Goal: Task Accomplishment & Management: Manage account settings

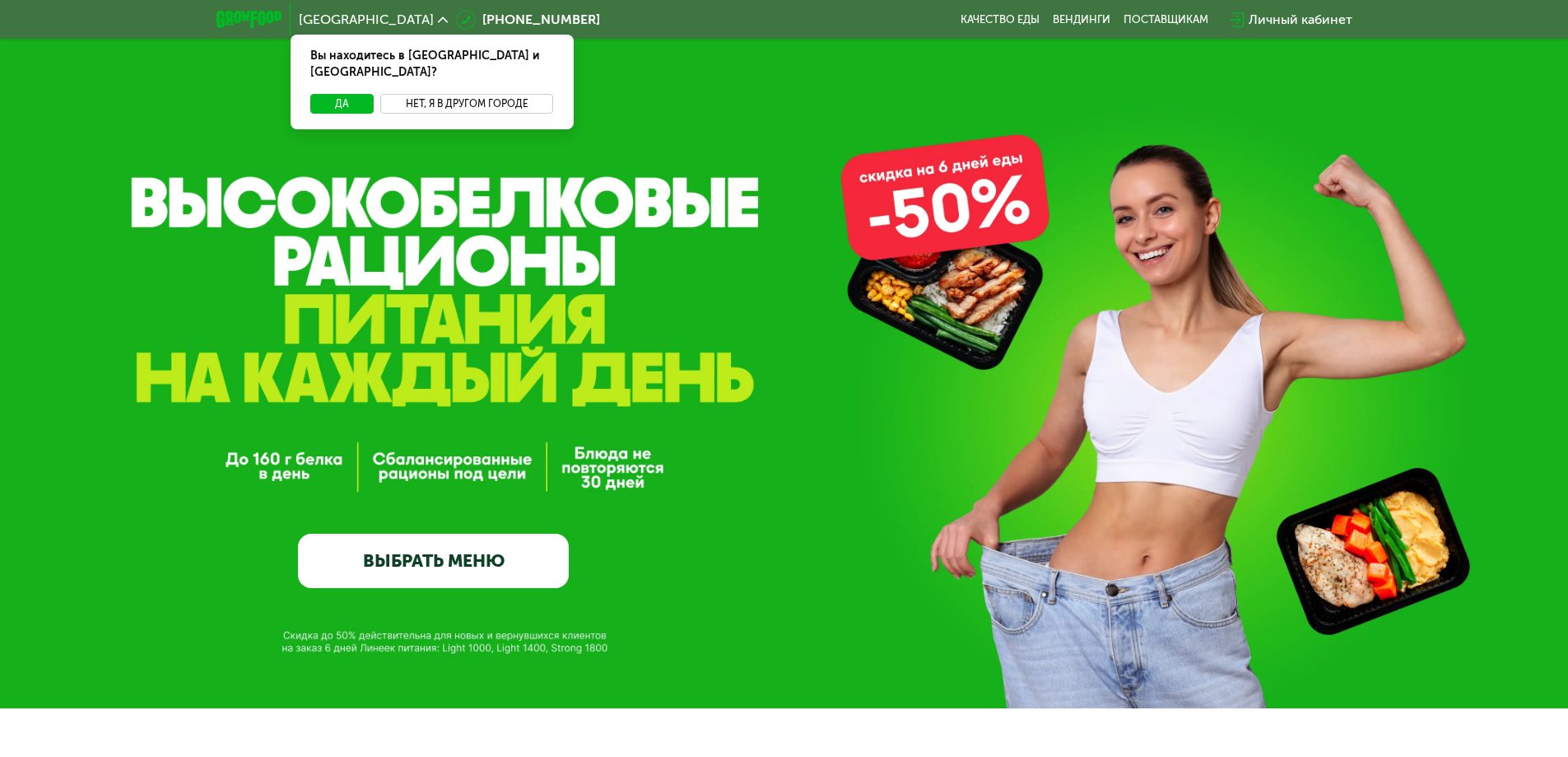
click at [460, 94] on button "Нет, я в другом городе" at bounding box center [467, 103] width 174 height 19
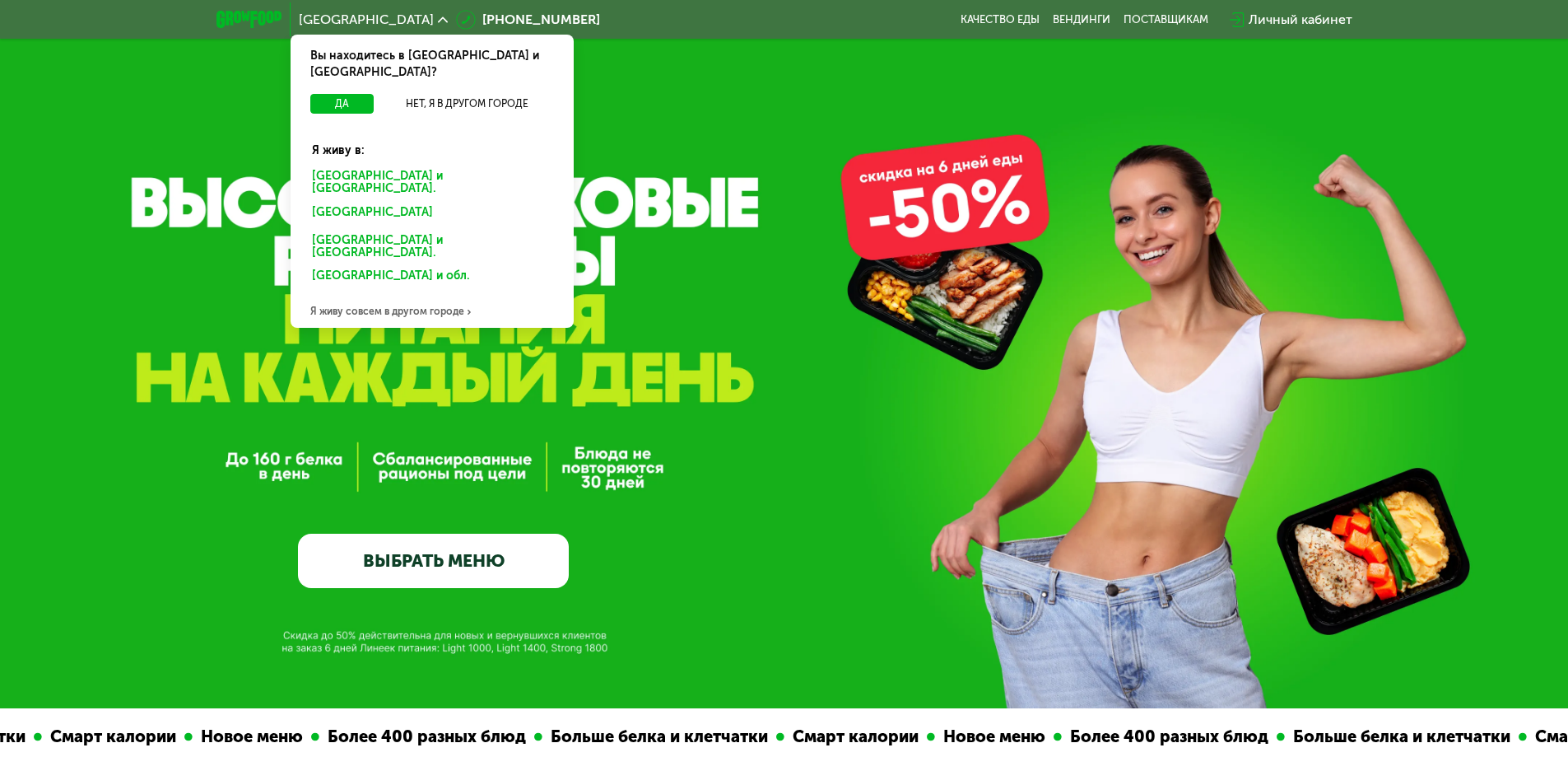
click at [431, 165] on div "Санкт-Петербурге и обл." at bounding box center [432, 182] width 263 height 34
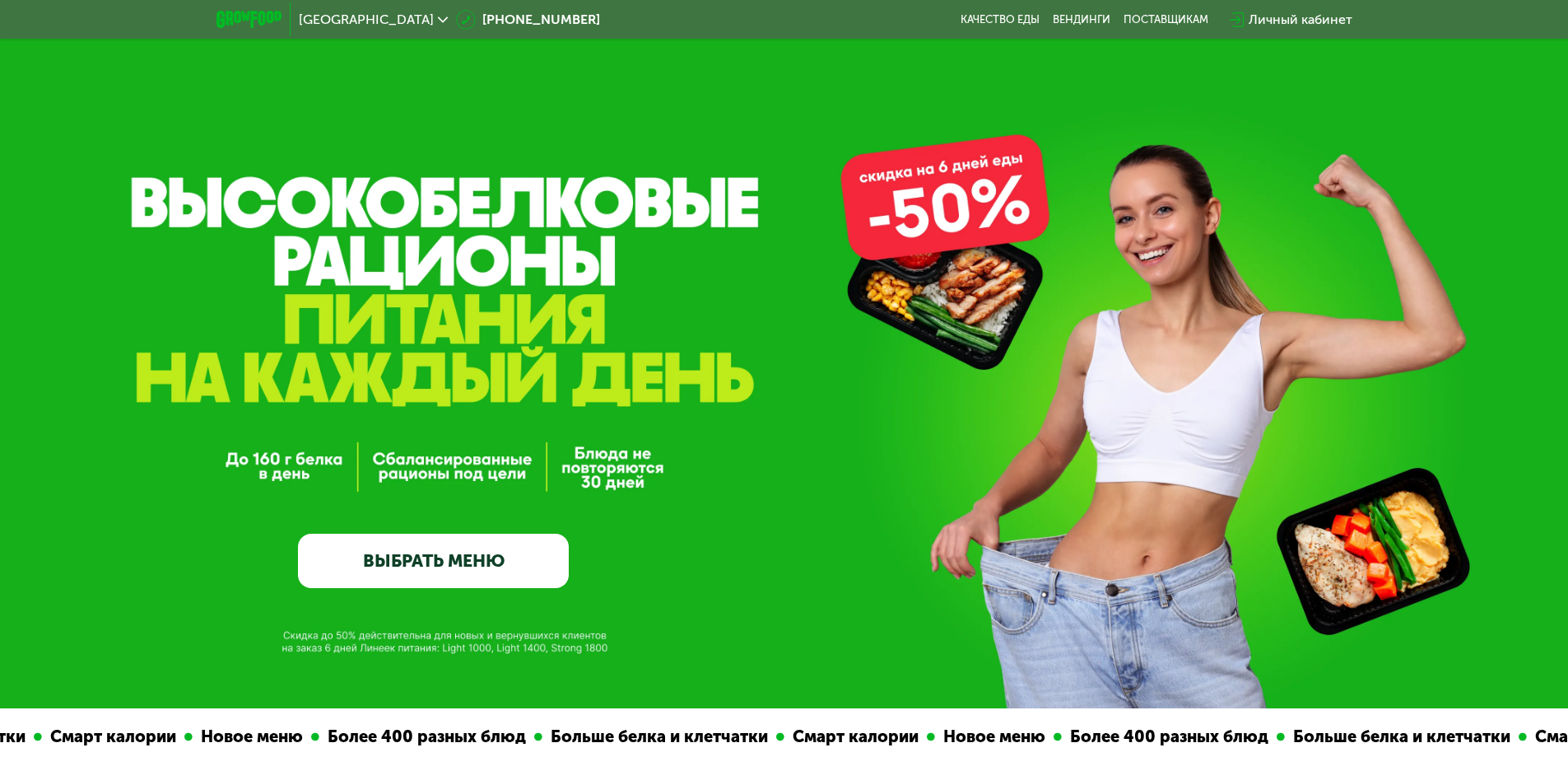
click at [1303, 23] on div "Личный кабинет" at bounding box center [1300, 19] width 103 height 19
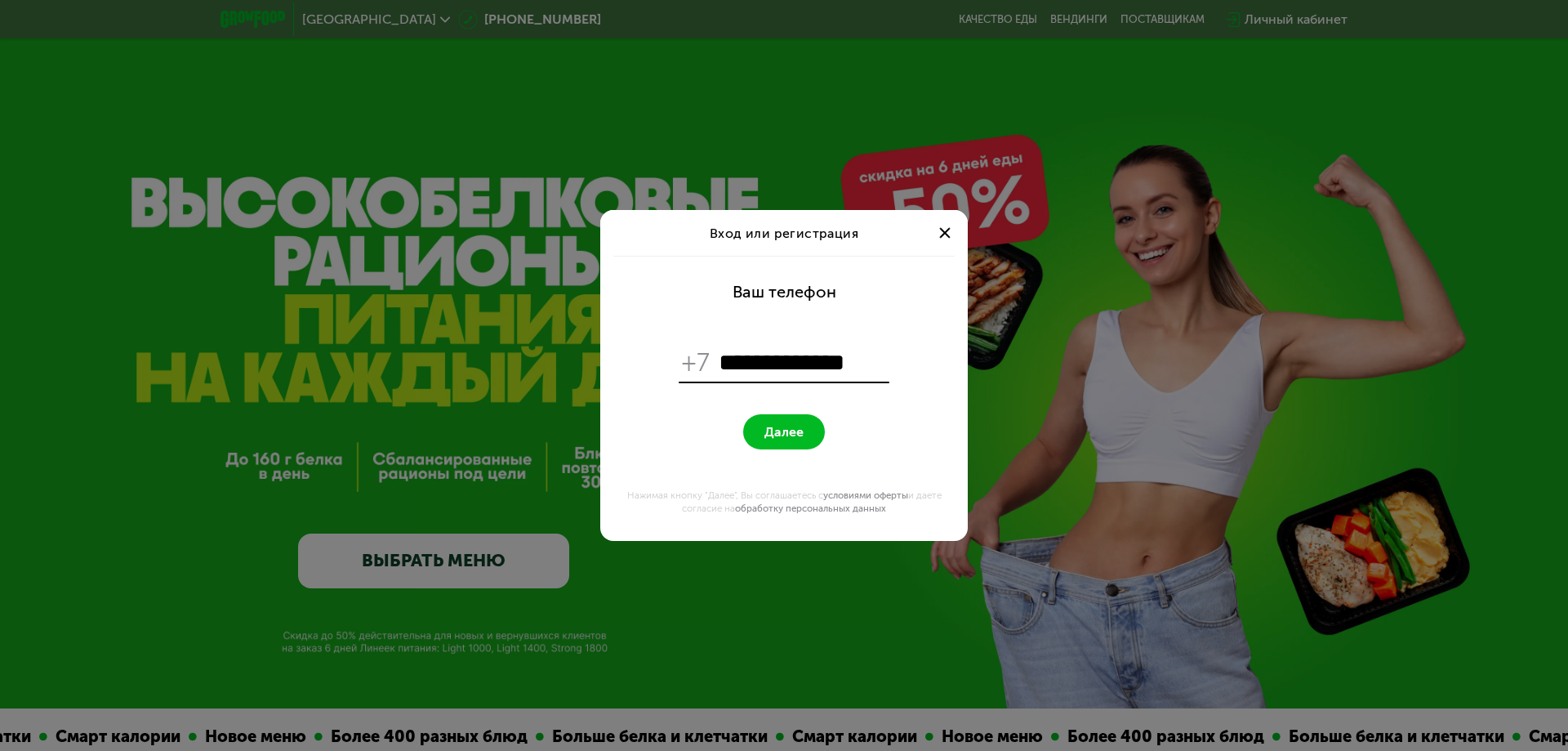
type input "**********"
click at [804, 425] on button "Далее" at bounding box center [784, 432] width 82 height 35
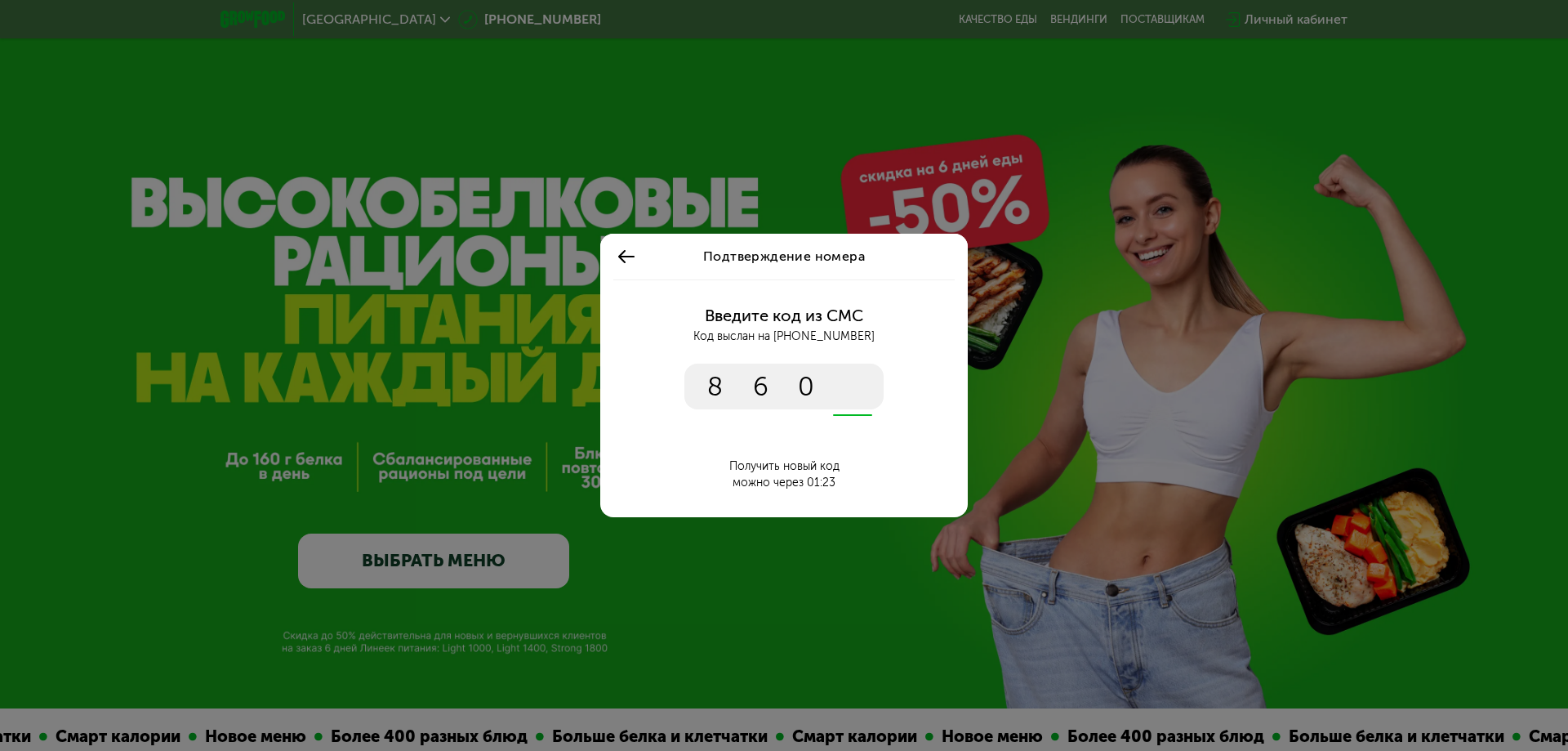
type input "****"
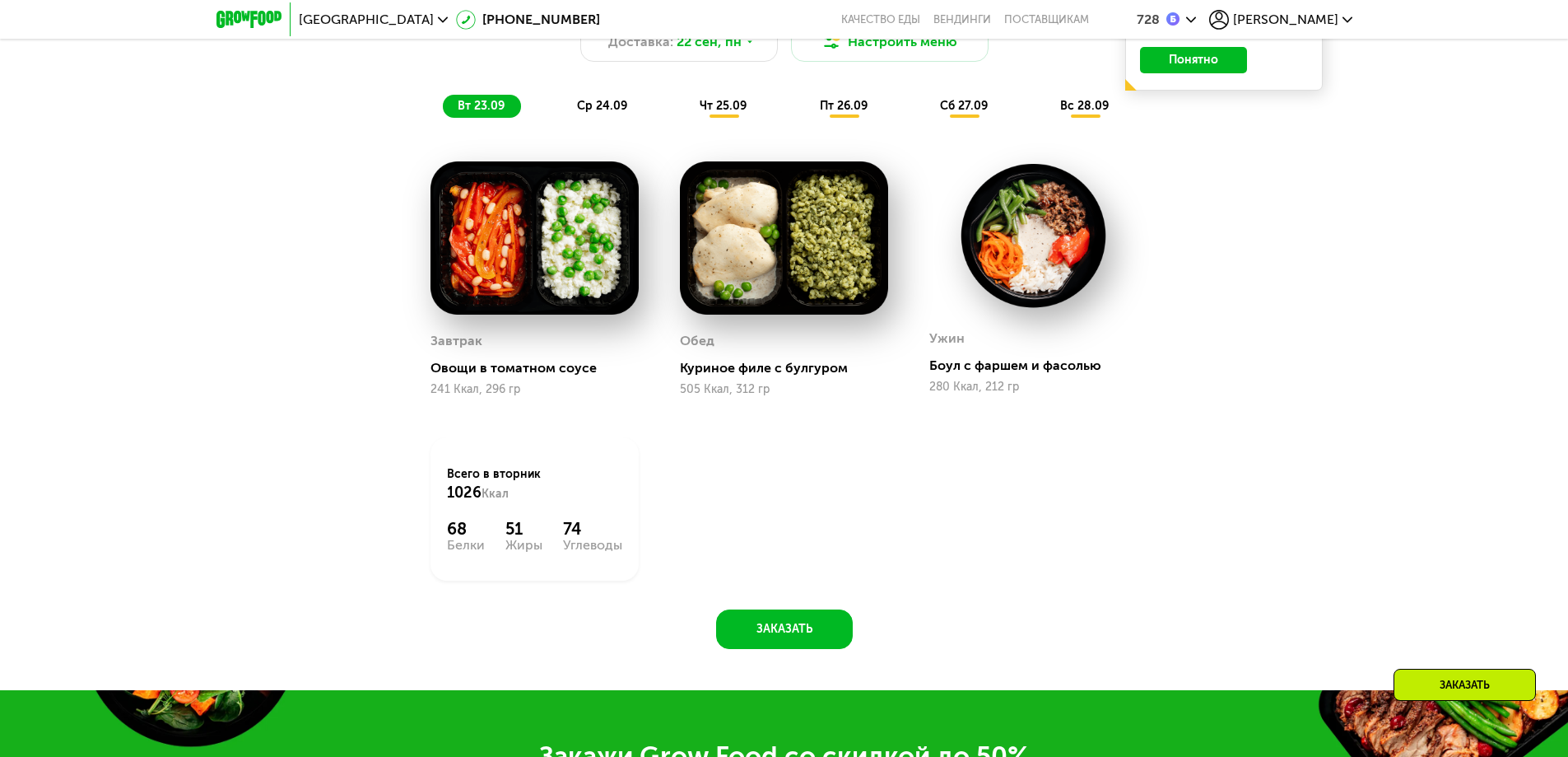
scroll to position [1235, 0]
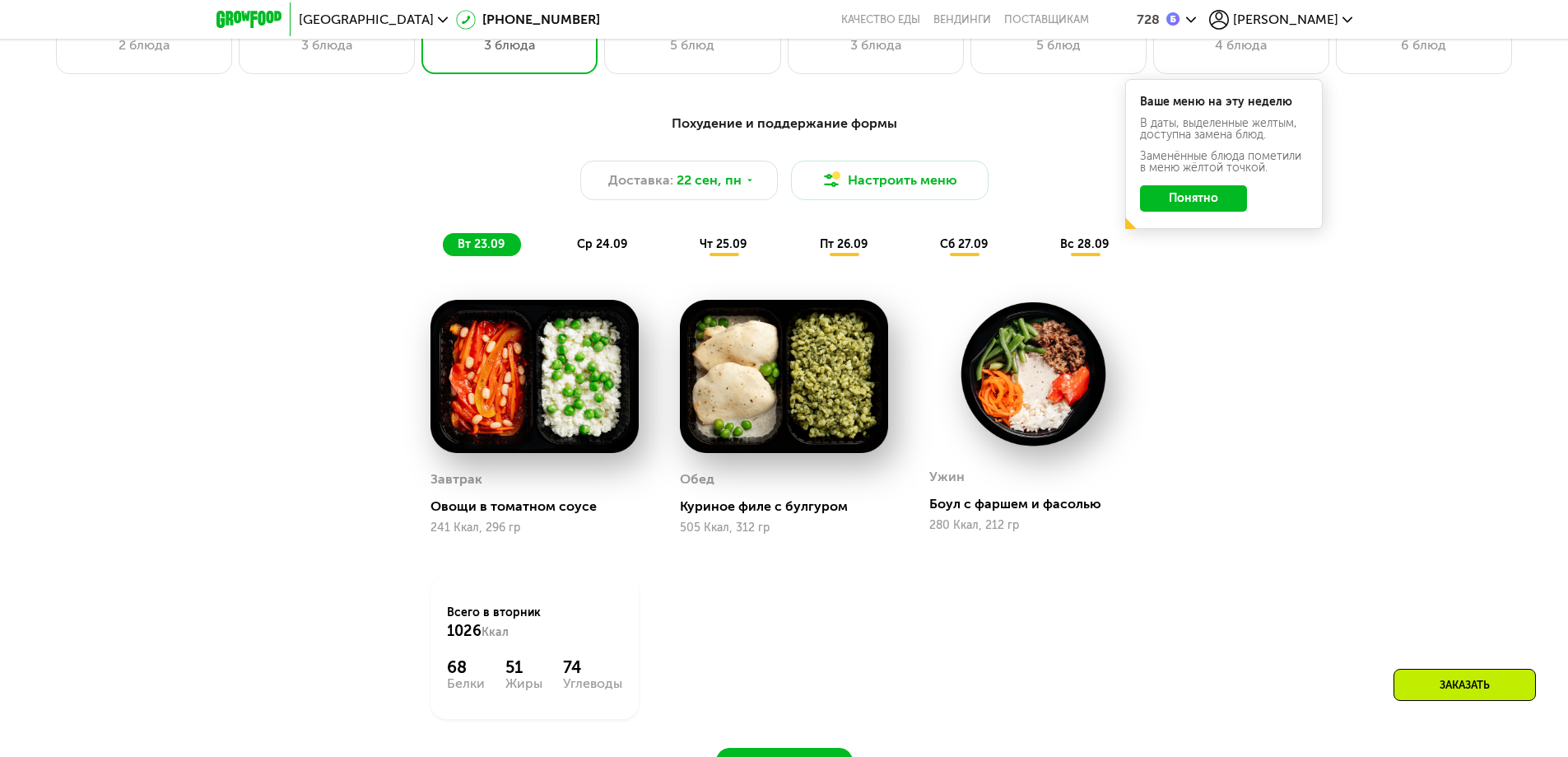
click at [1210, 207] on button "Понятно" at bounding box center [1193, 199] width 107 height 27
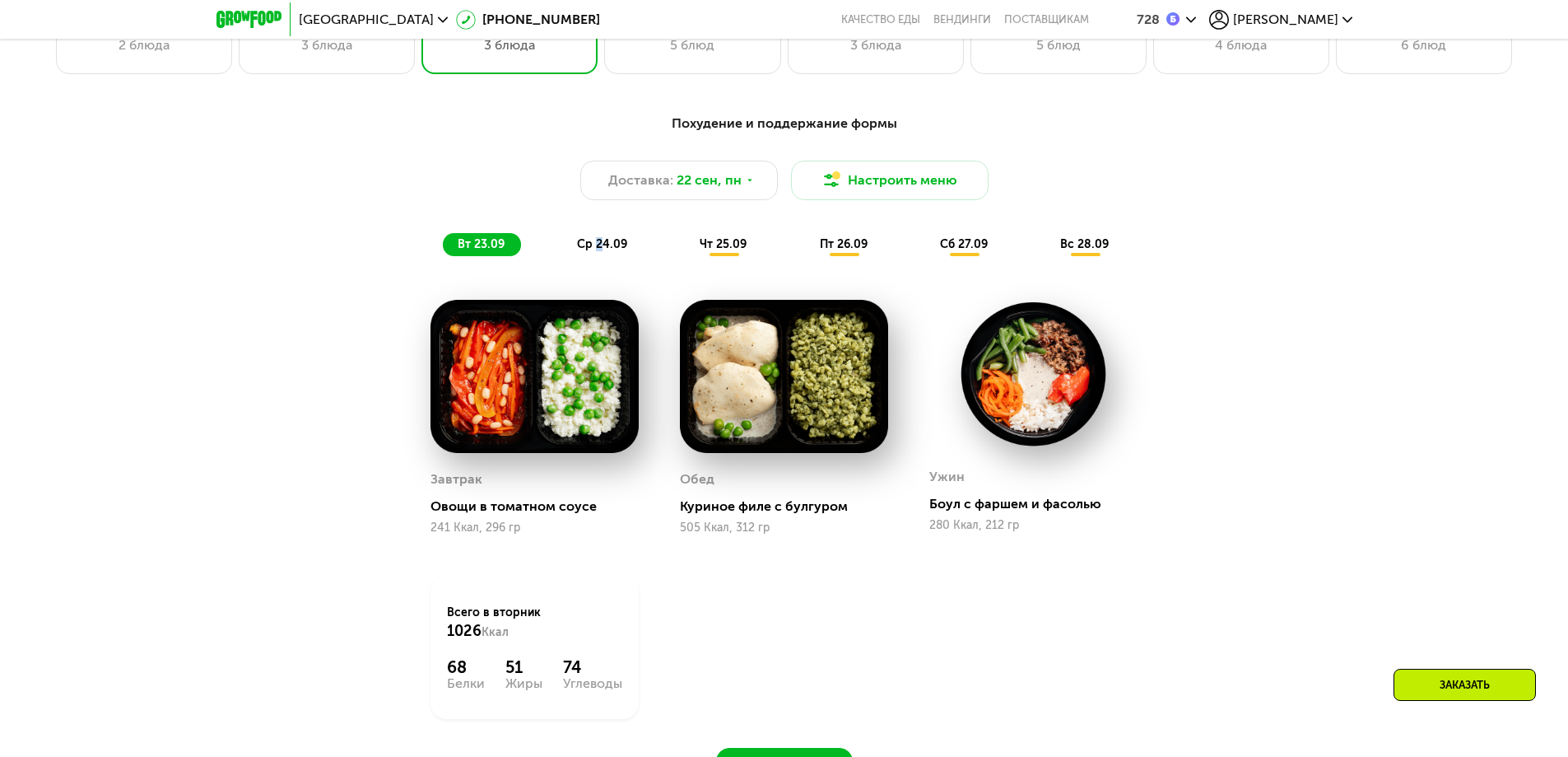
click at [599, 247] on span "ср 24.09" at bounding box center [602, 244] width 50 height 14
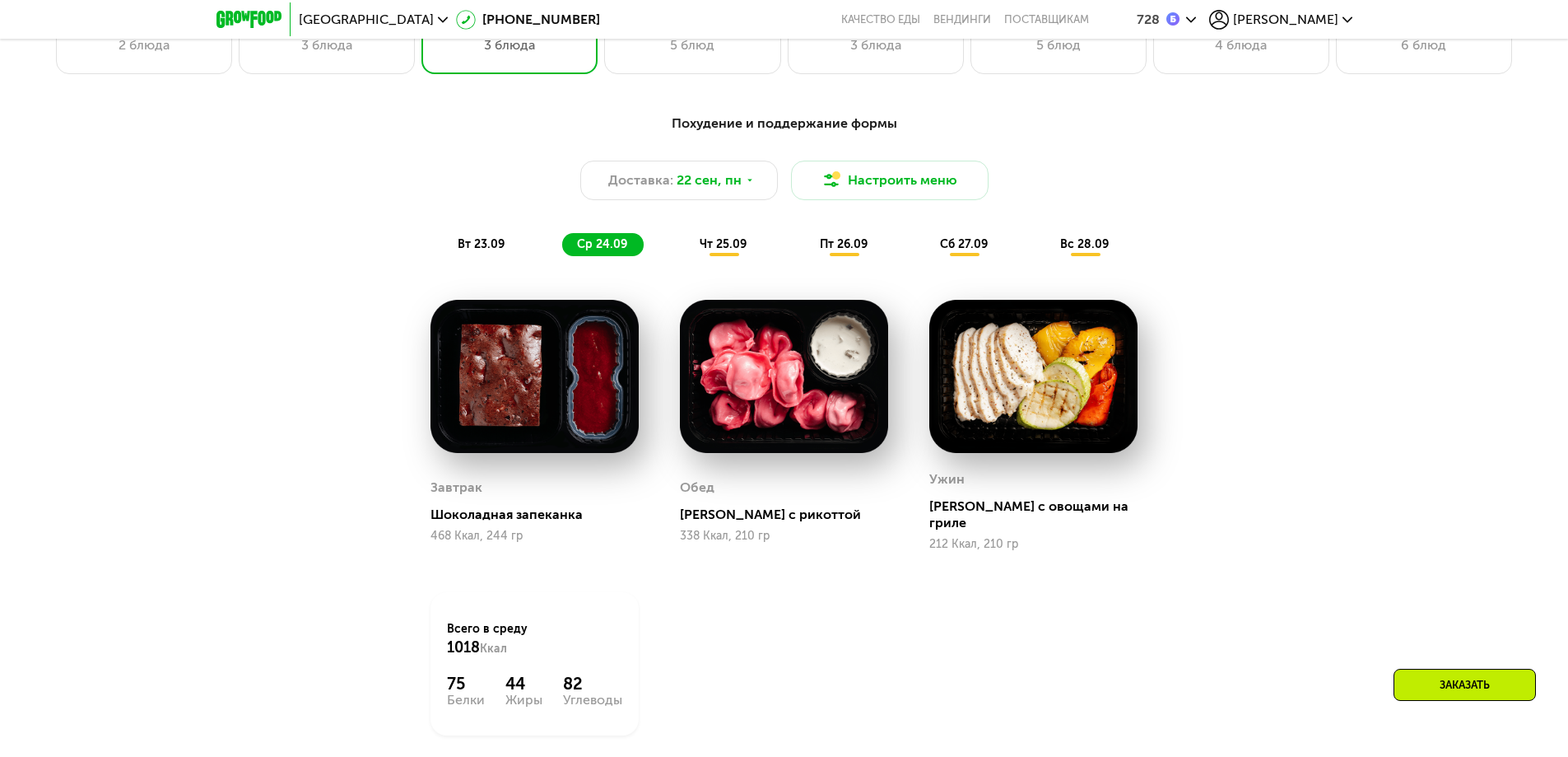
click at [491, 251] on span "вт 23.09" at bounding box center [481, 244] width 47 height 14
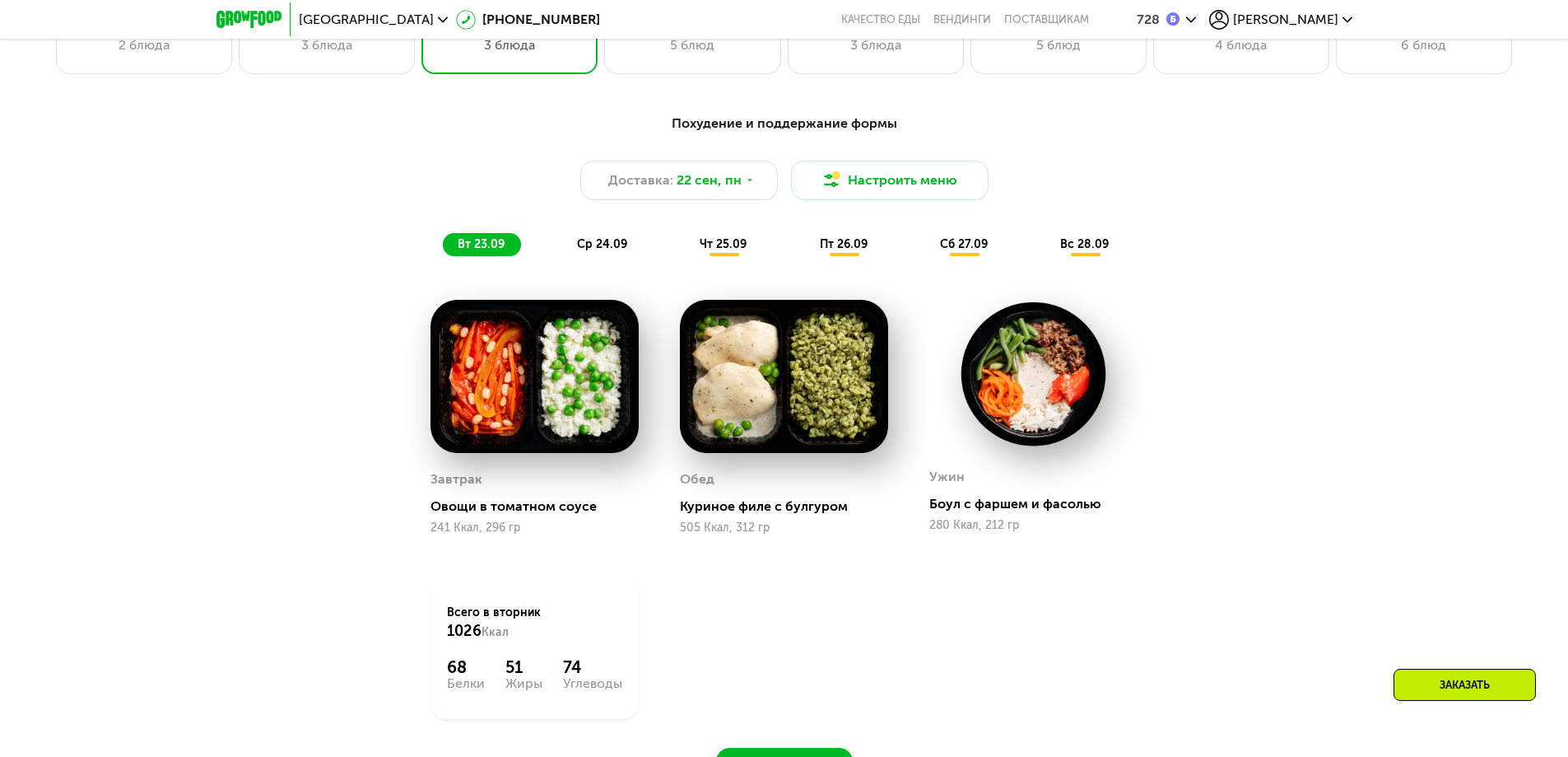
click at [605, 251] on span "ср 24.09" at bounding box center [602, 244] width 50 height 14
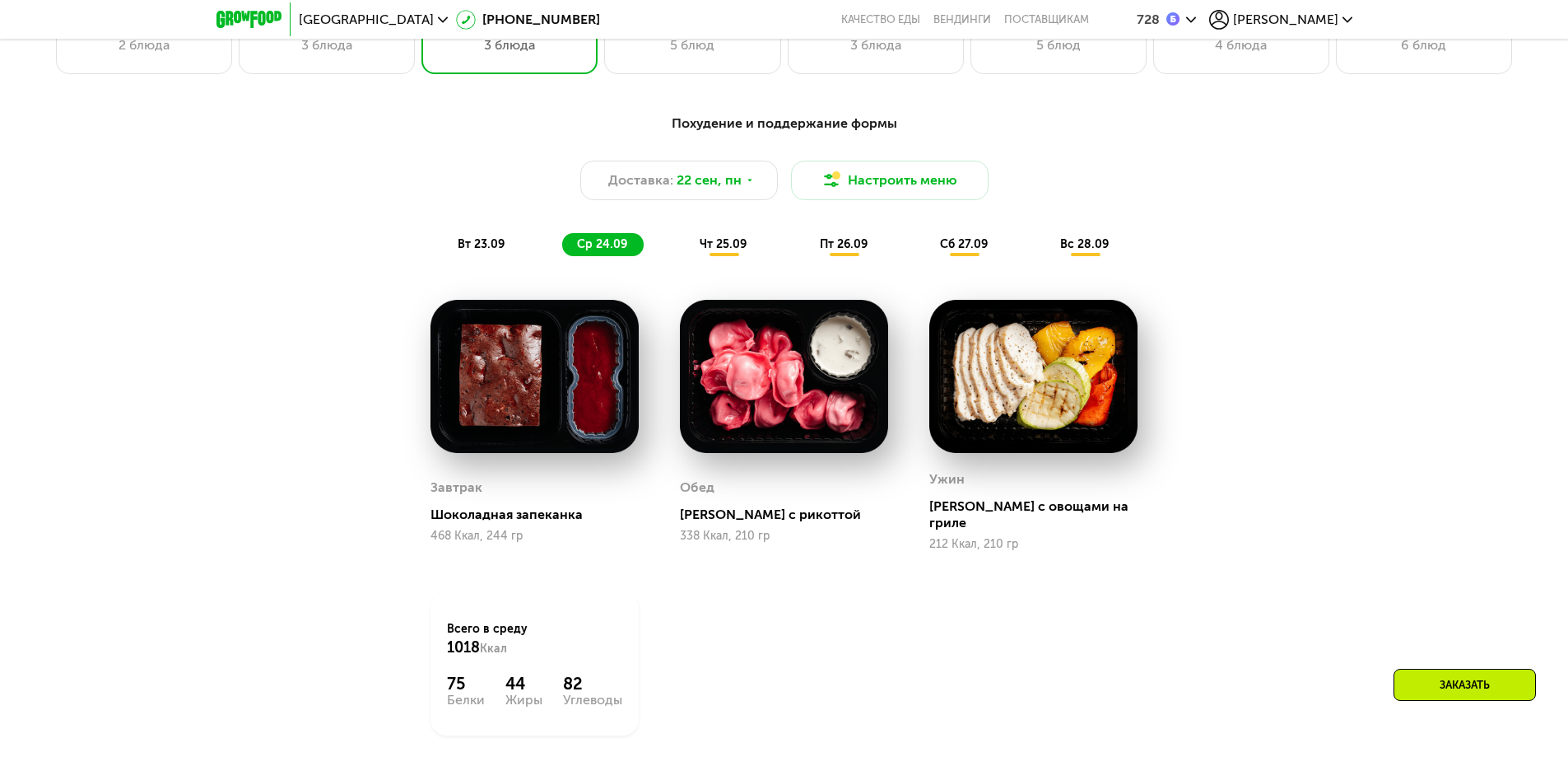
click at [719, 248] on span "чт 25.09" at bounding box center [723, 244] width 47 height 14
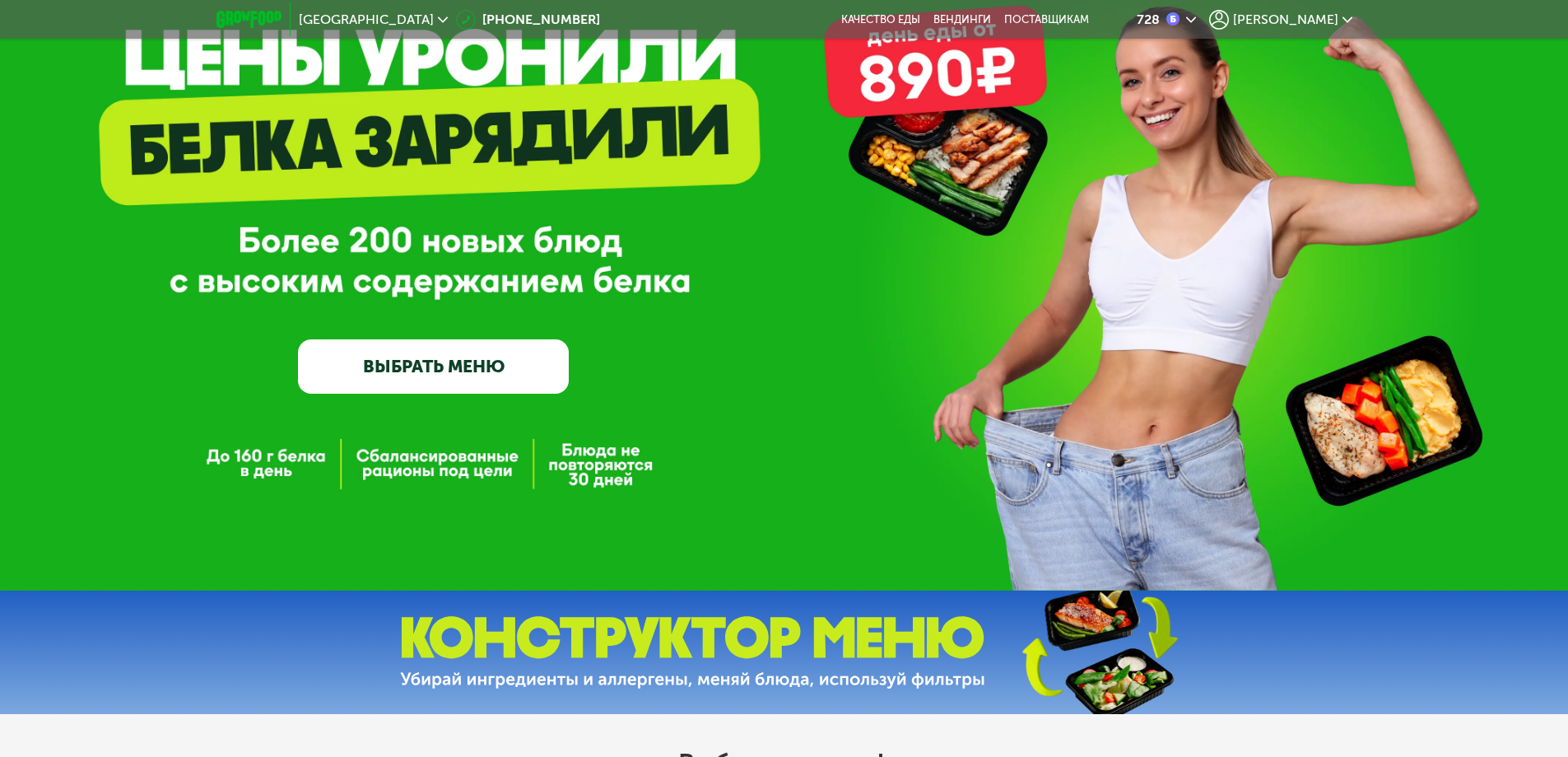
scroll to position [0, 0]
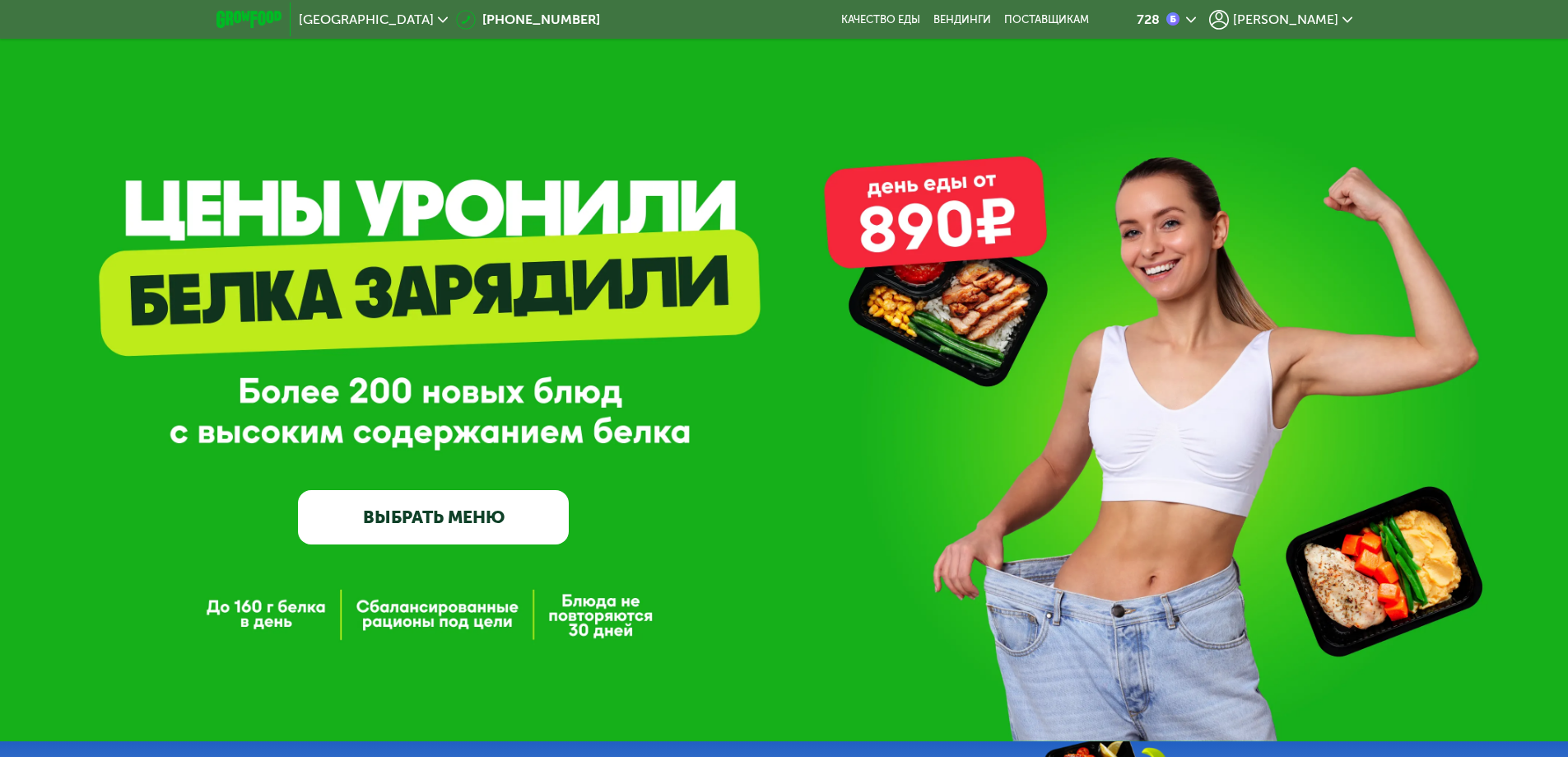
click at [1305, 24] on span "[PERSON_NAME]" at bounding box center [1285, 19] width 105 height 13
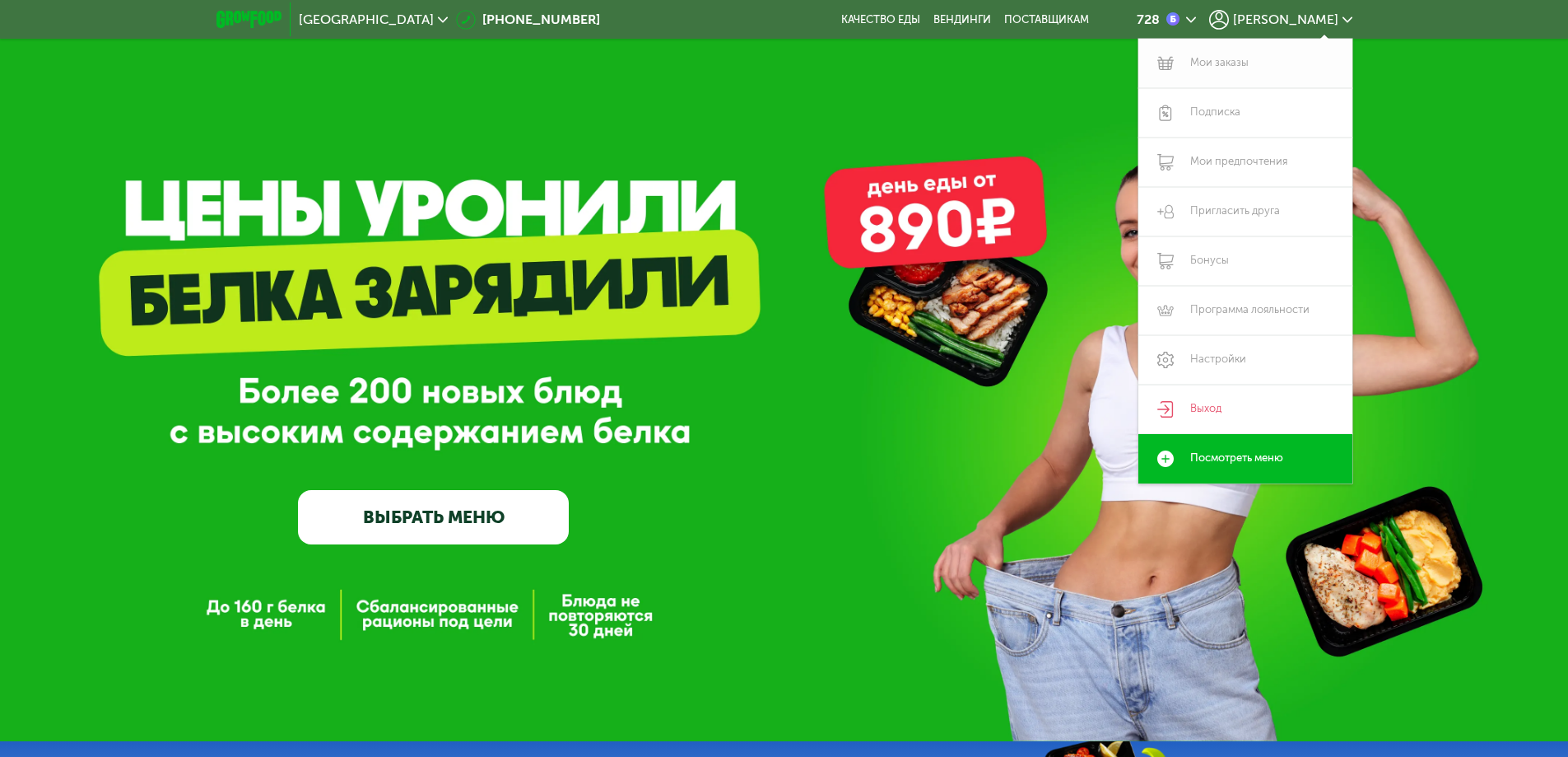
click at [1225, 57] on link "Мои заказы" at bounding box center [1245, 64] width 214 height 50
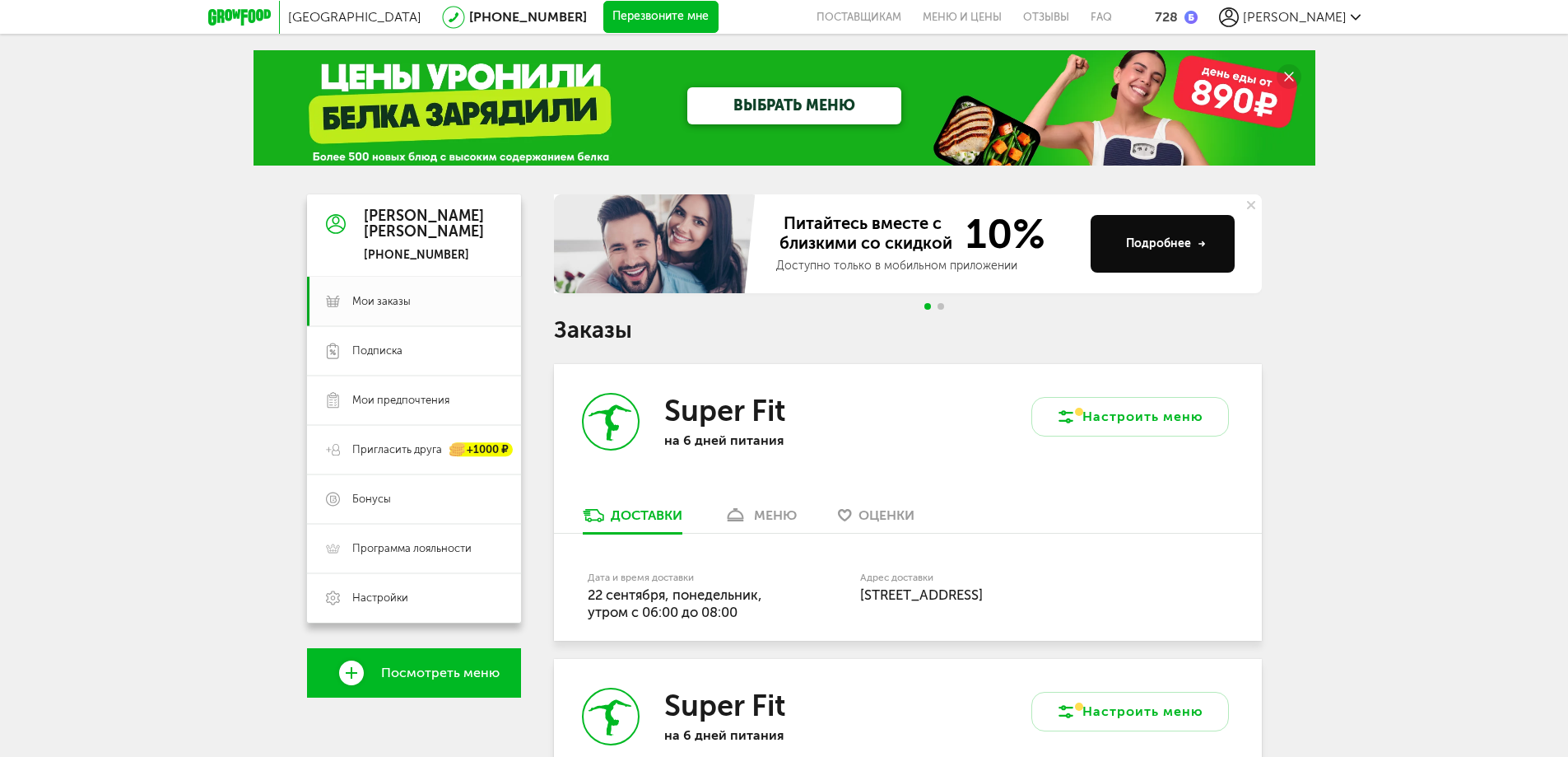
scroll to position [164, 0]
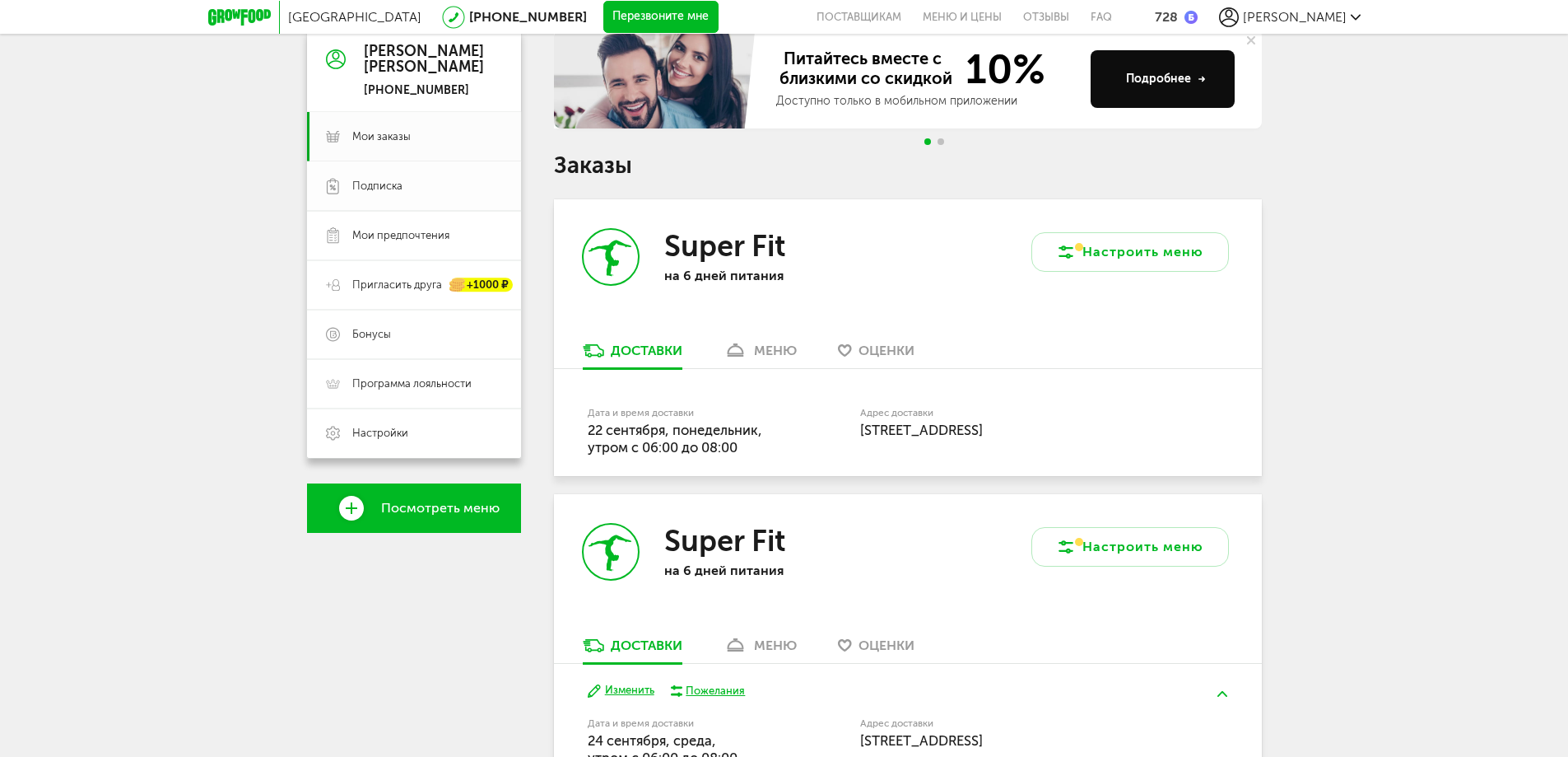
click at [364, 187] on span "Подписка" at bounding box center [377, 186] width 50 height 15
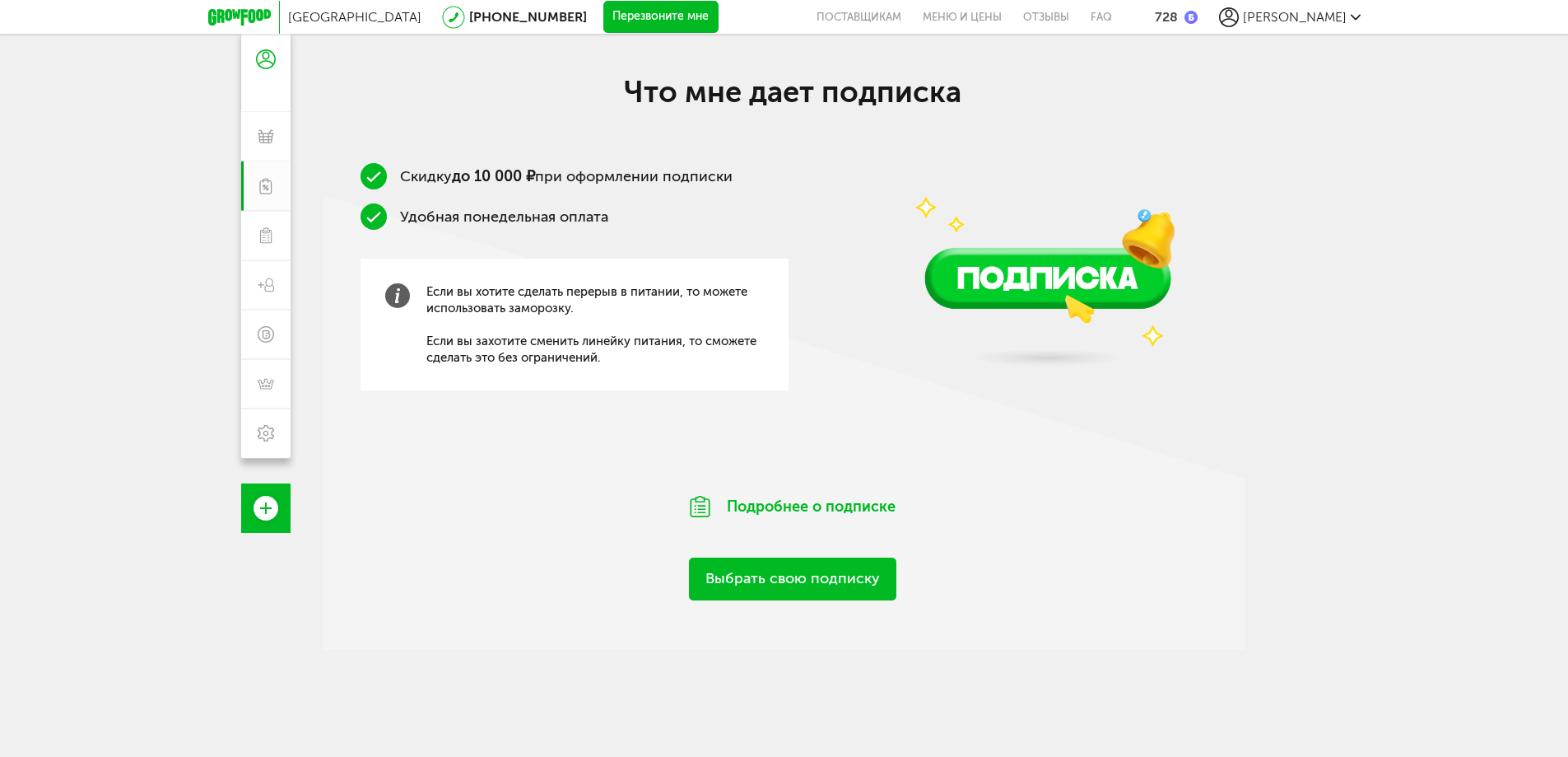
scroll to position [103, 0]
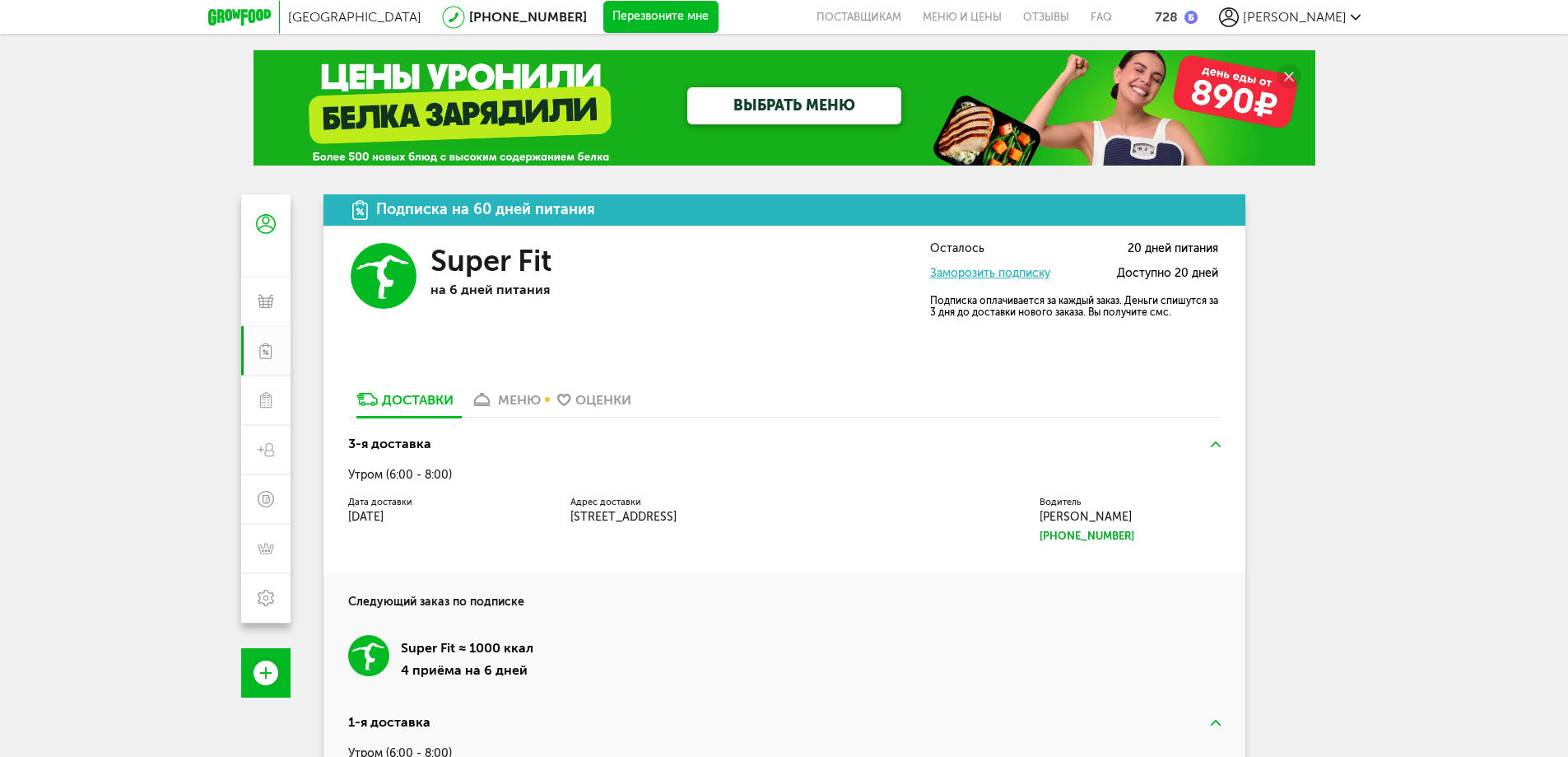
click at [513, 408] on link "меню" at bounding box center [506, 404] width 88 height 27
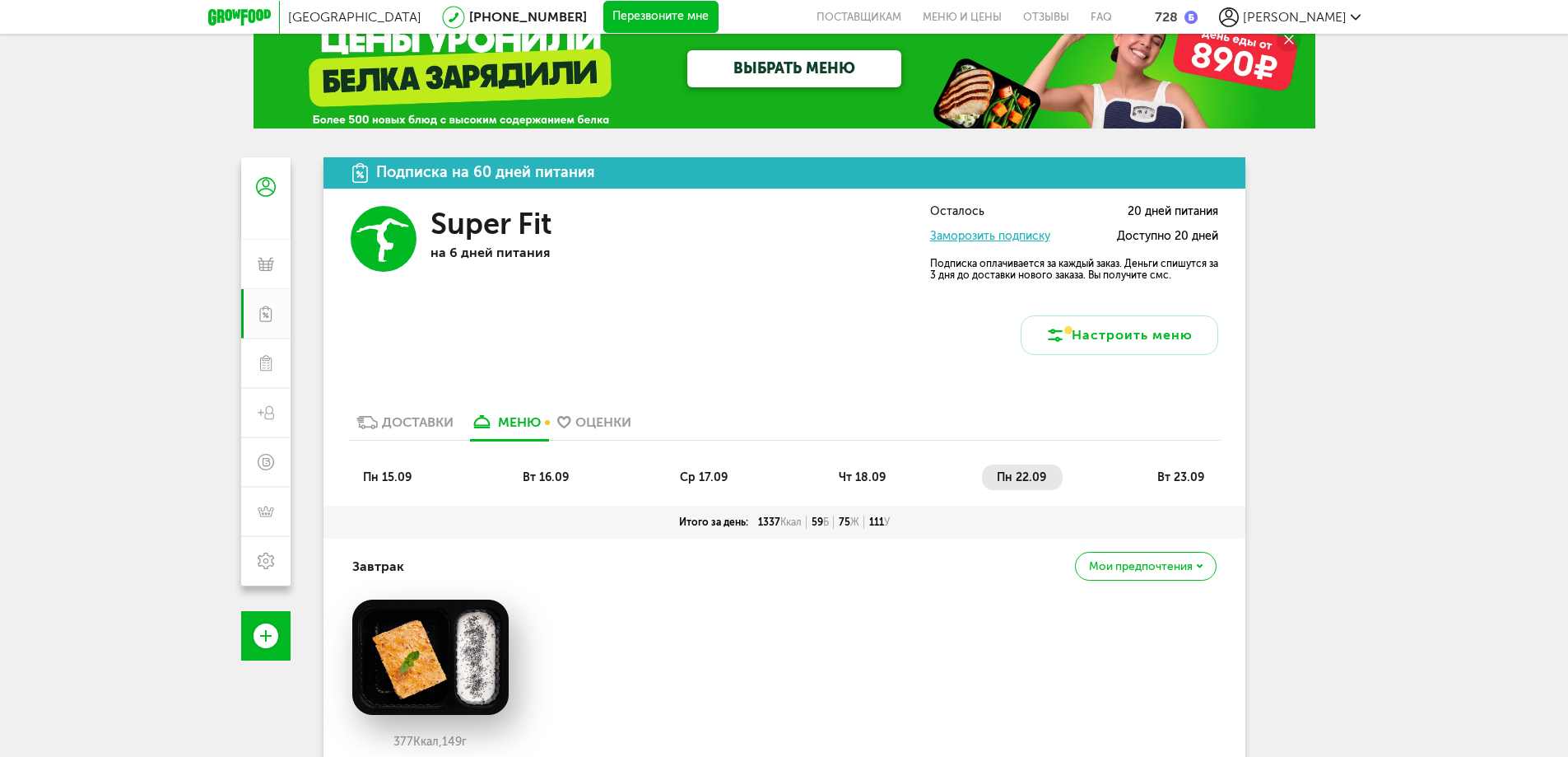
scroll to position [31, 0]
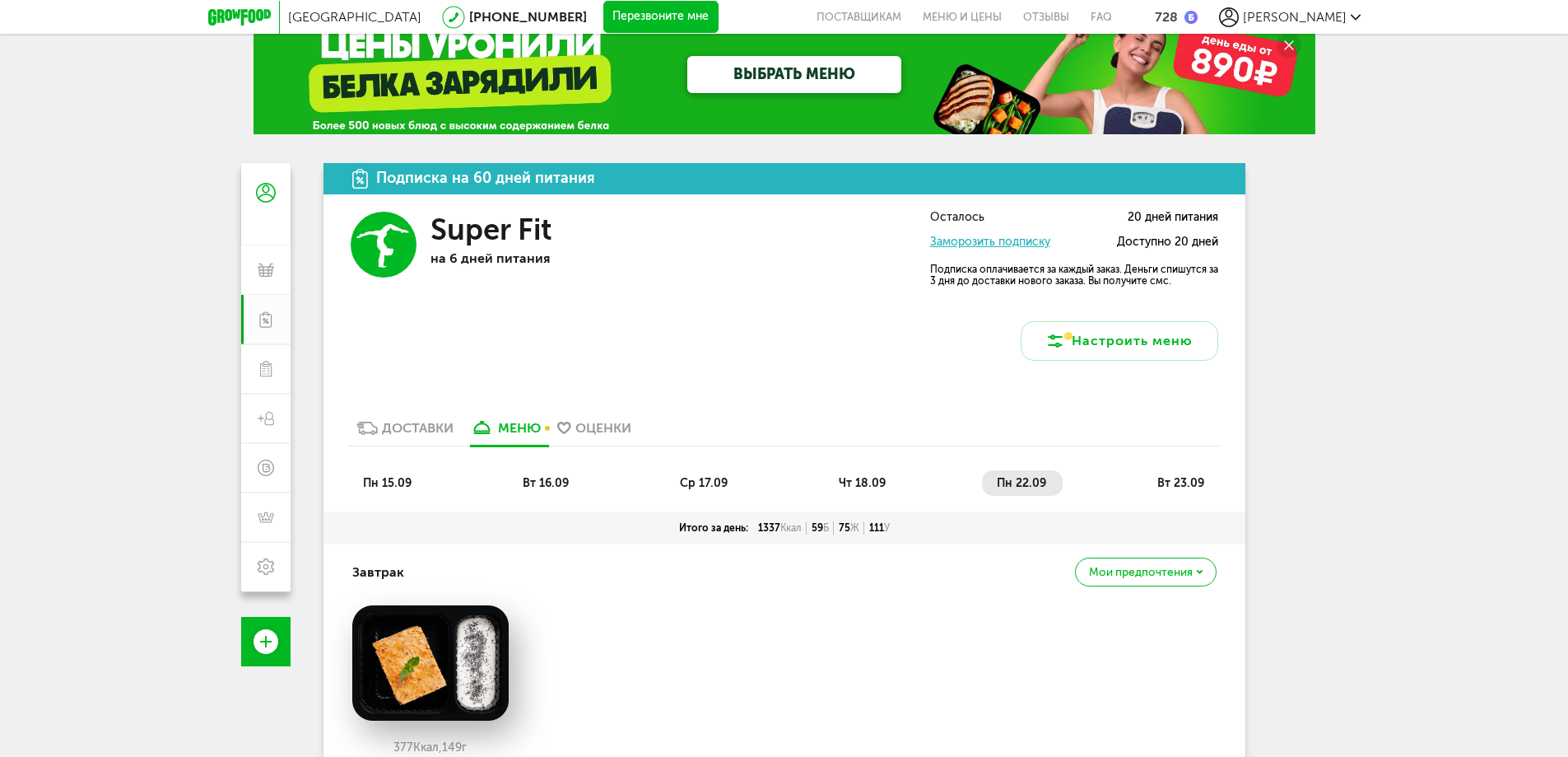
click at [1171, 478] on span "вт 23.09" at bounding box center [1181, 483] width 47 height 14
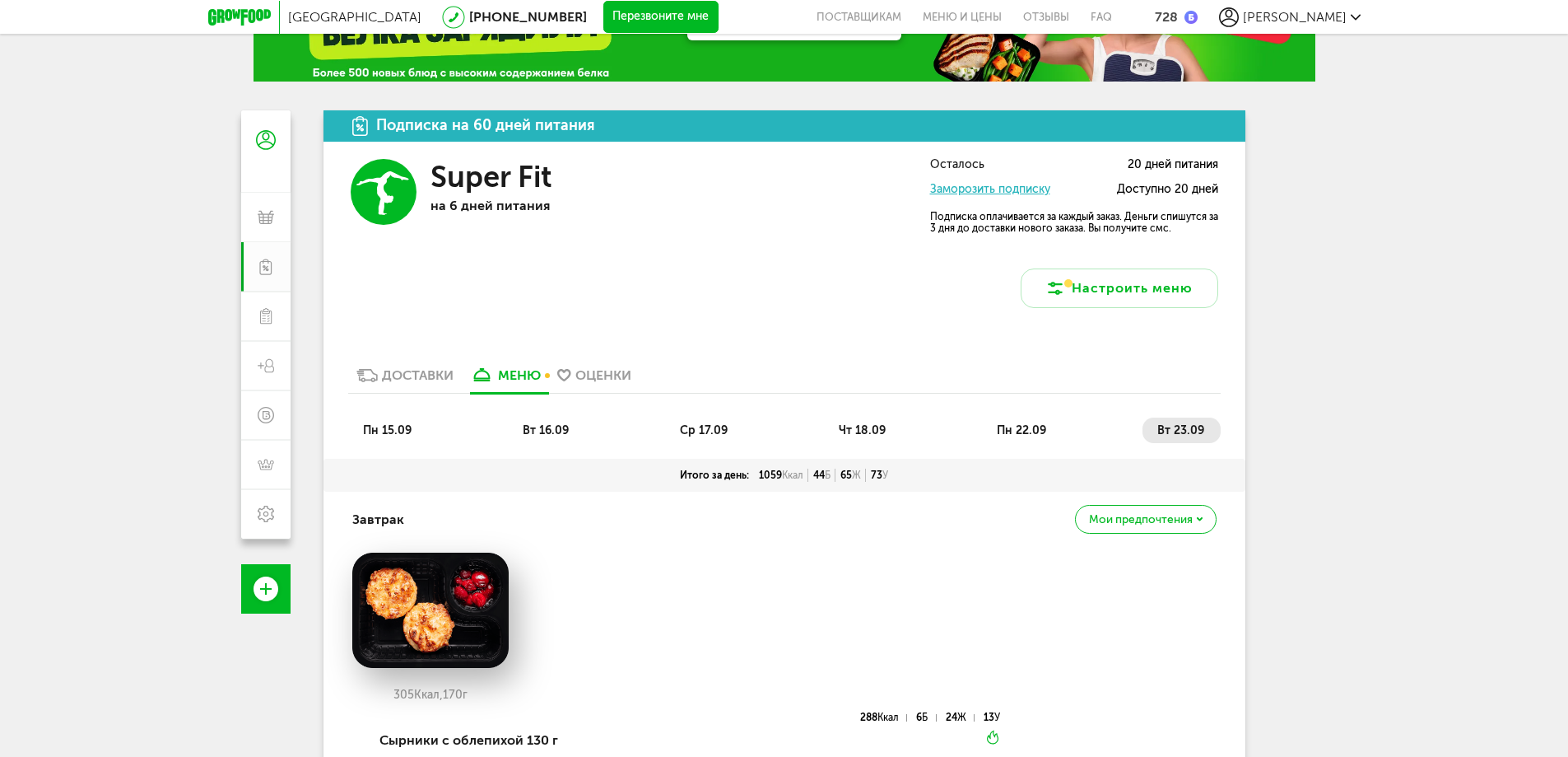
scroll to position [0, 0]
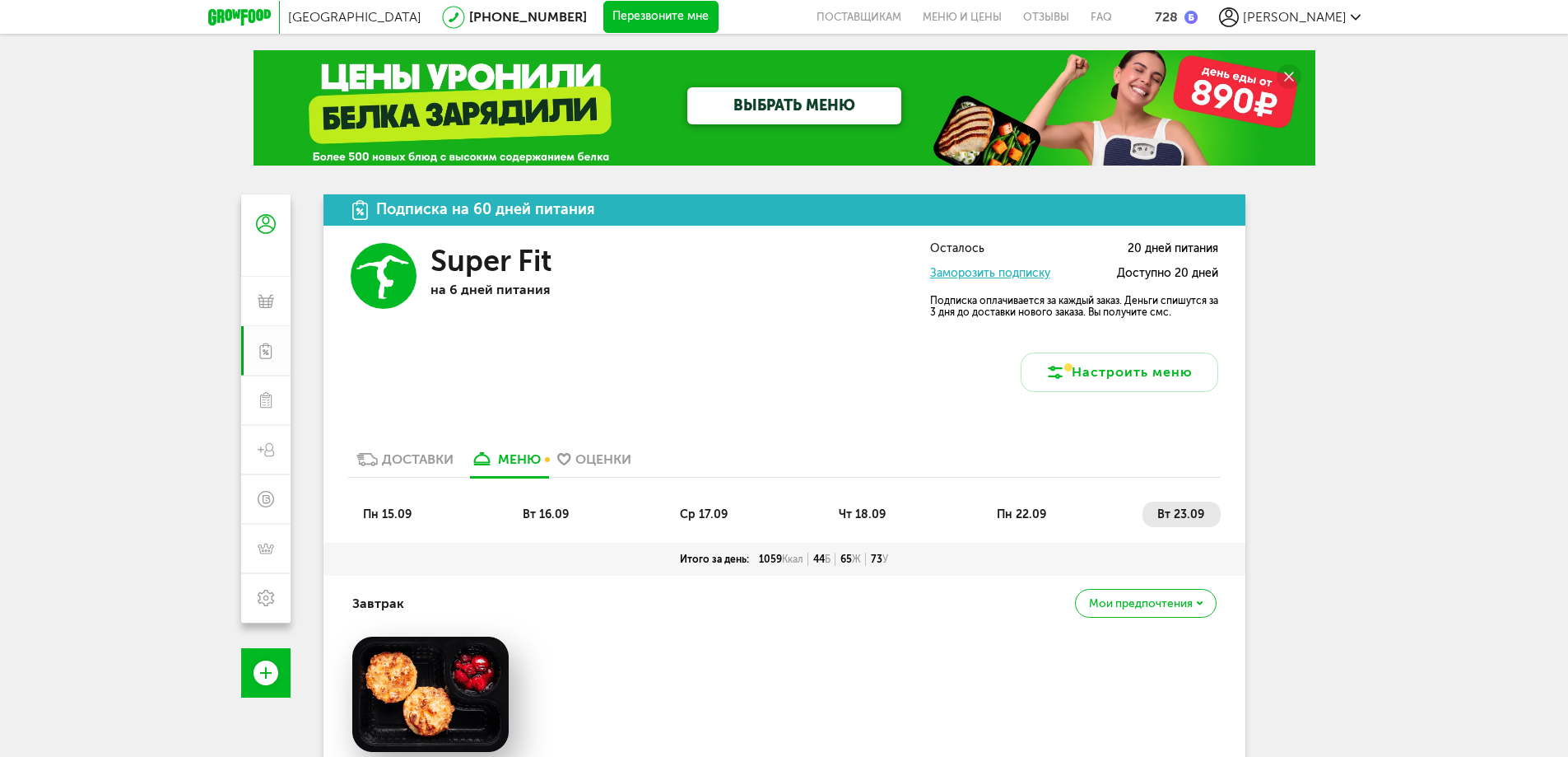
click at [624, 451] on link "Оценки" at bounding box center [594, 464] width 90 height 27
